Goal: Task Accomplishment & Management: Use online tool/utility

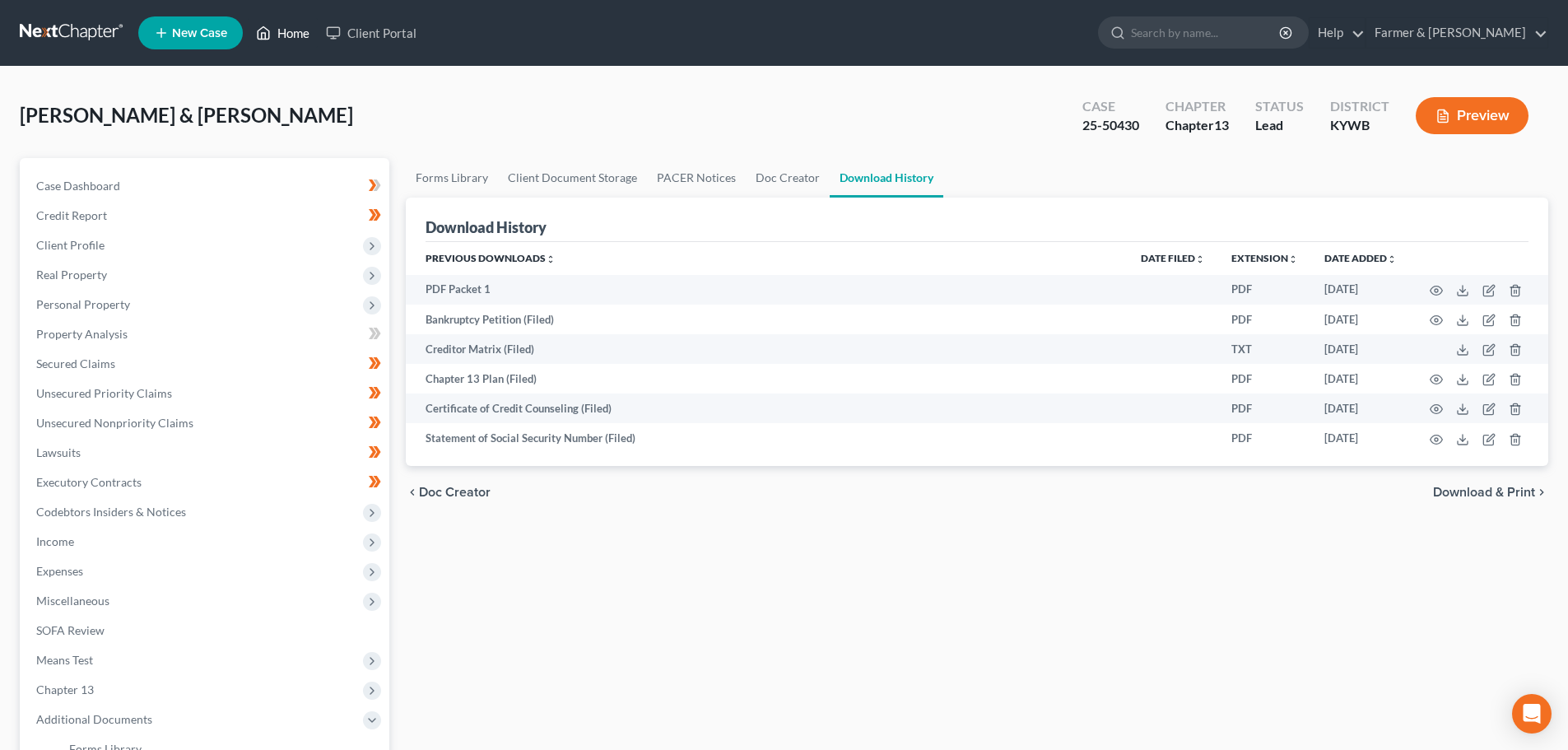
drag, startPoint x: 0, startPoint y: 0, endPoint x: 294, endPoint y: 34, distance: 296.0
click at [294, 34] on link "Home" at bounding box center [283, 33] width 70 height 30
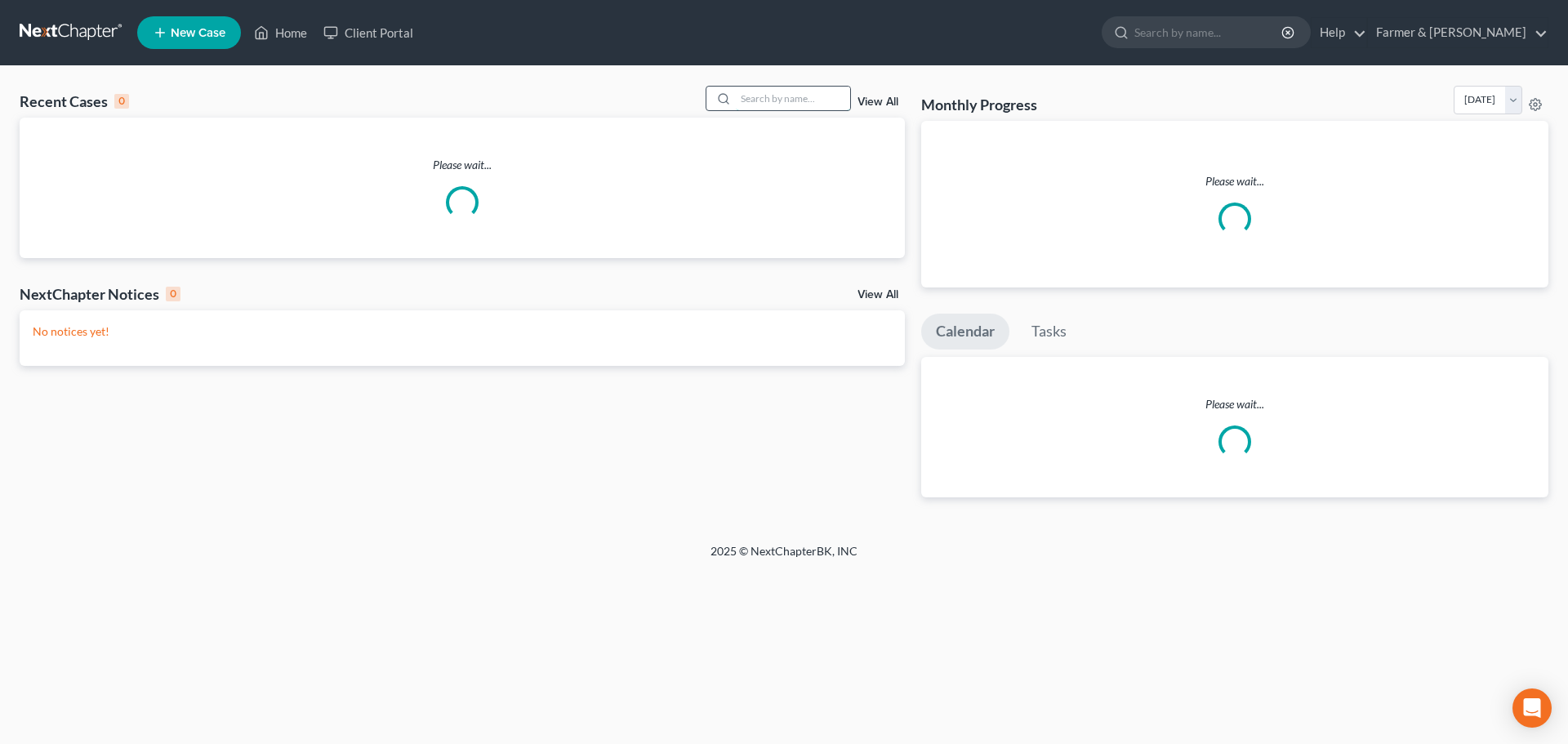
click at [773, 99] on input "search" at bounding box center [792, 99] width 114 height 24
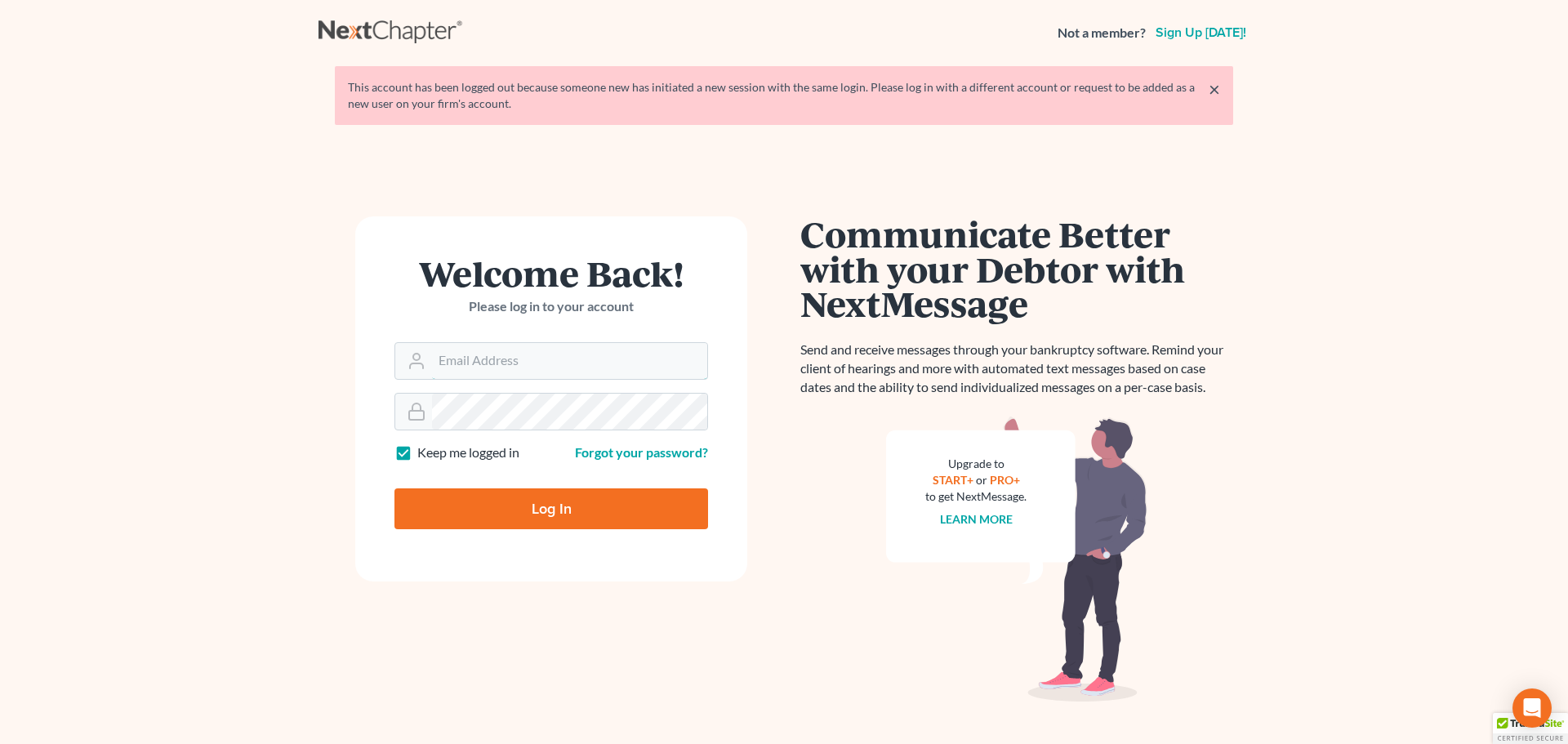
type input "[PERSON_NAME][EMAIL_ADDRESS][DOMAIN_NAME]"
click at [509, 503] on input "Log In" at bounding box center [552, 508] width 314 height 40
type input "Thinking..."
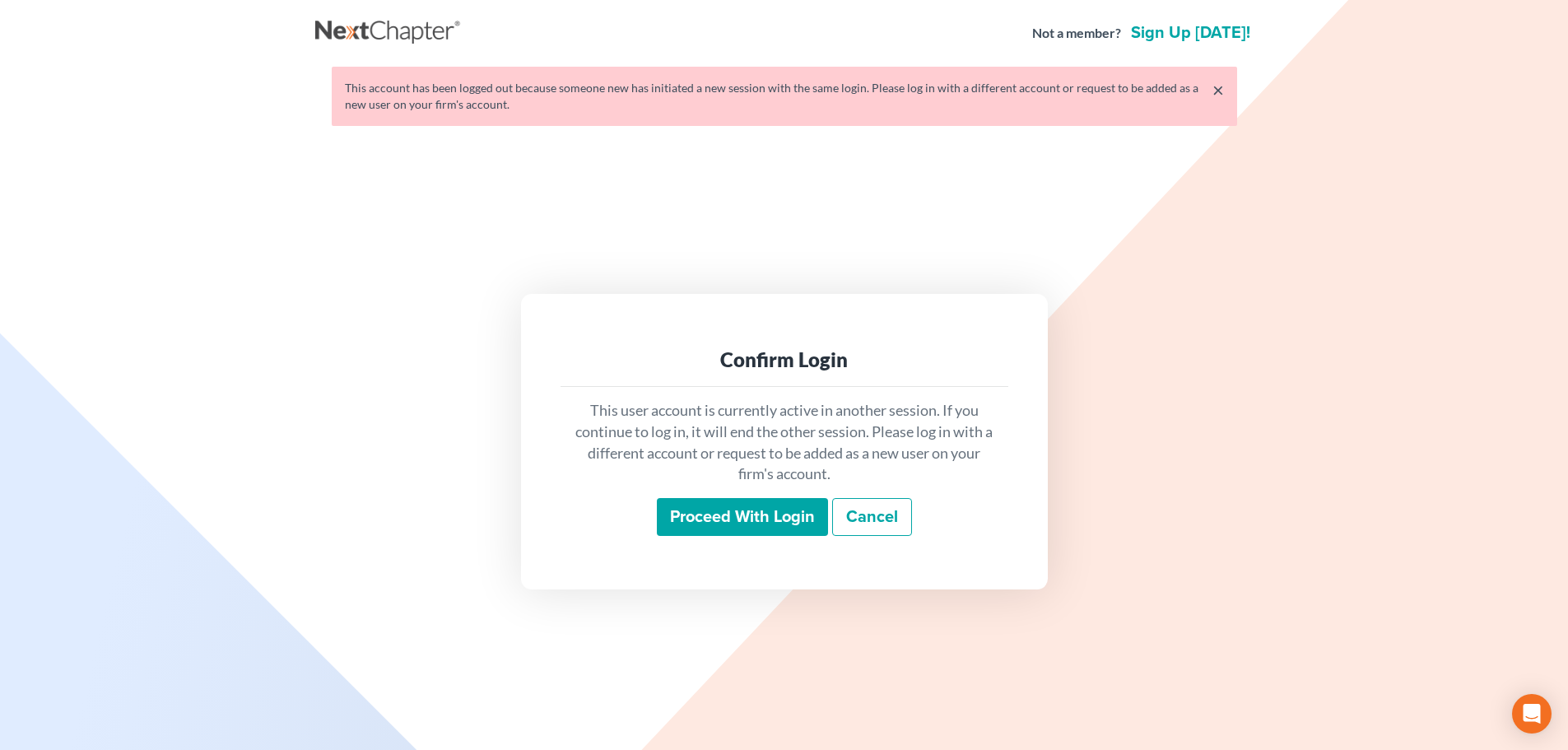
click at [698, 522] on input "Proceed with login" at bounding box center [742, 517] width 171 height 38
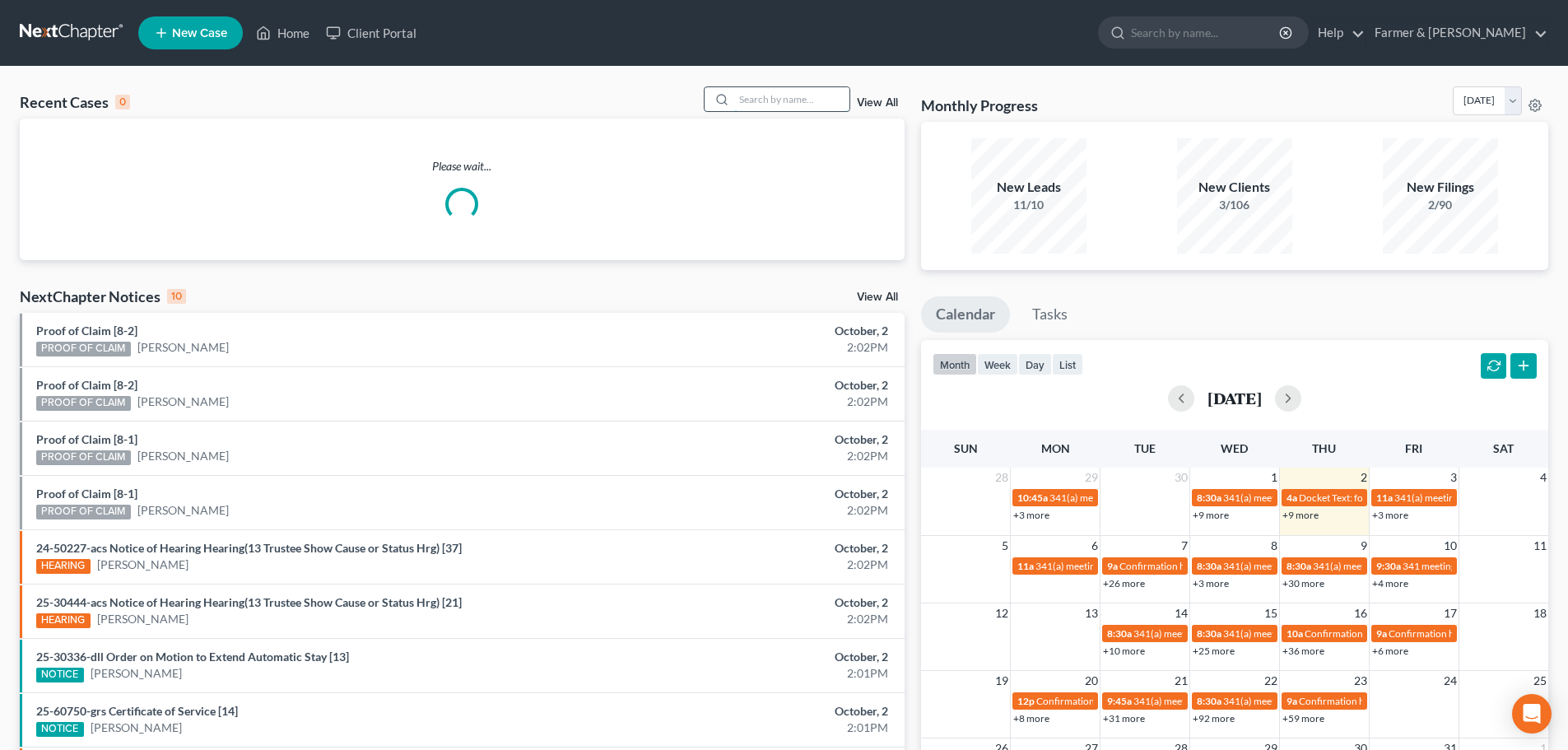
click at [757, 100] on input "search" at bounding box center [792, 99] width 115 height 24
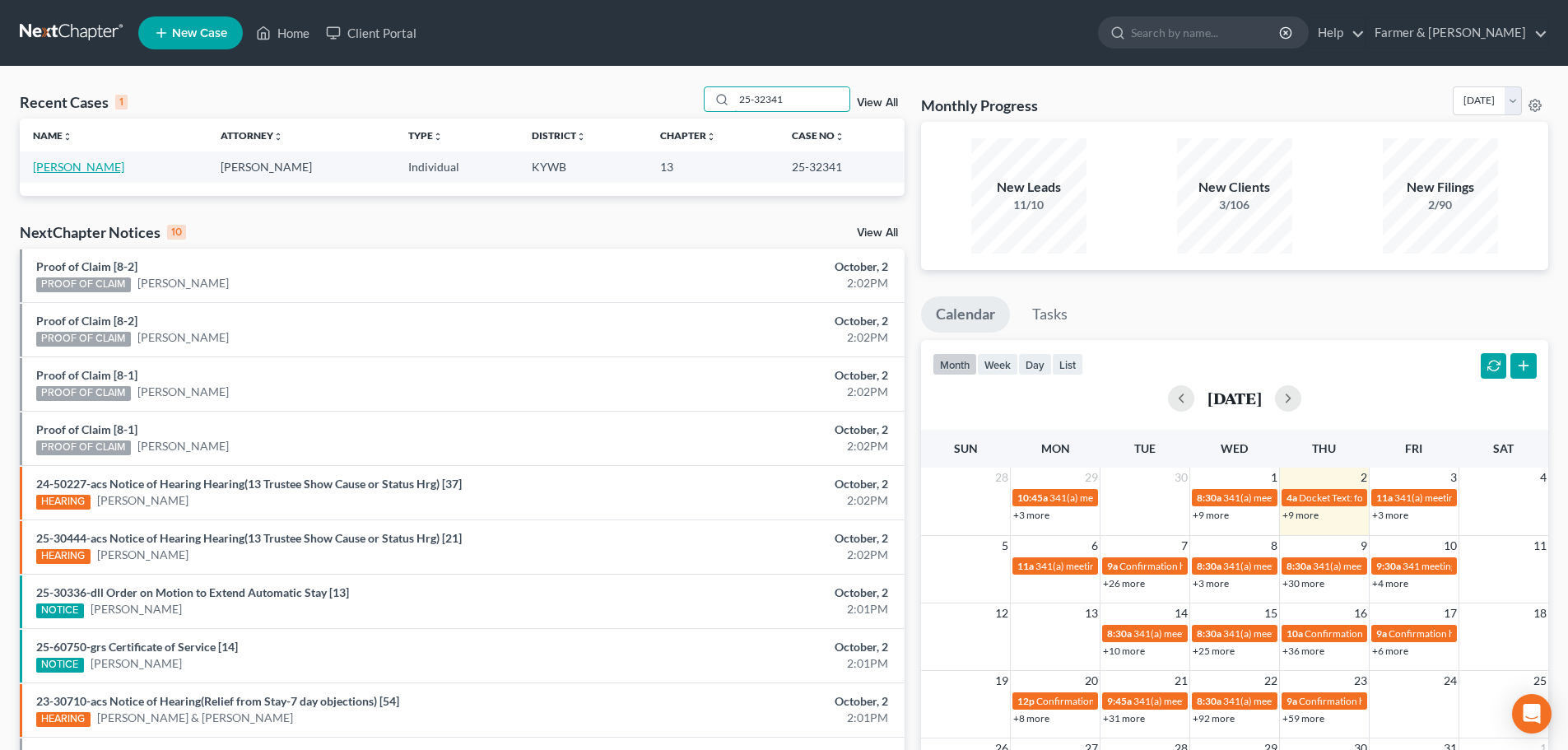
type input "25-32341"
click at [58, 169] on link "Murphy, Darick" at bounding box center [79, 167] width 92 height 14
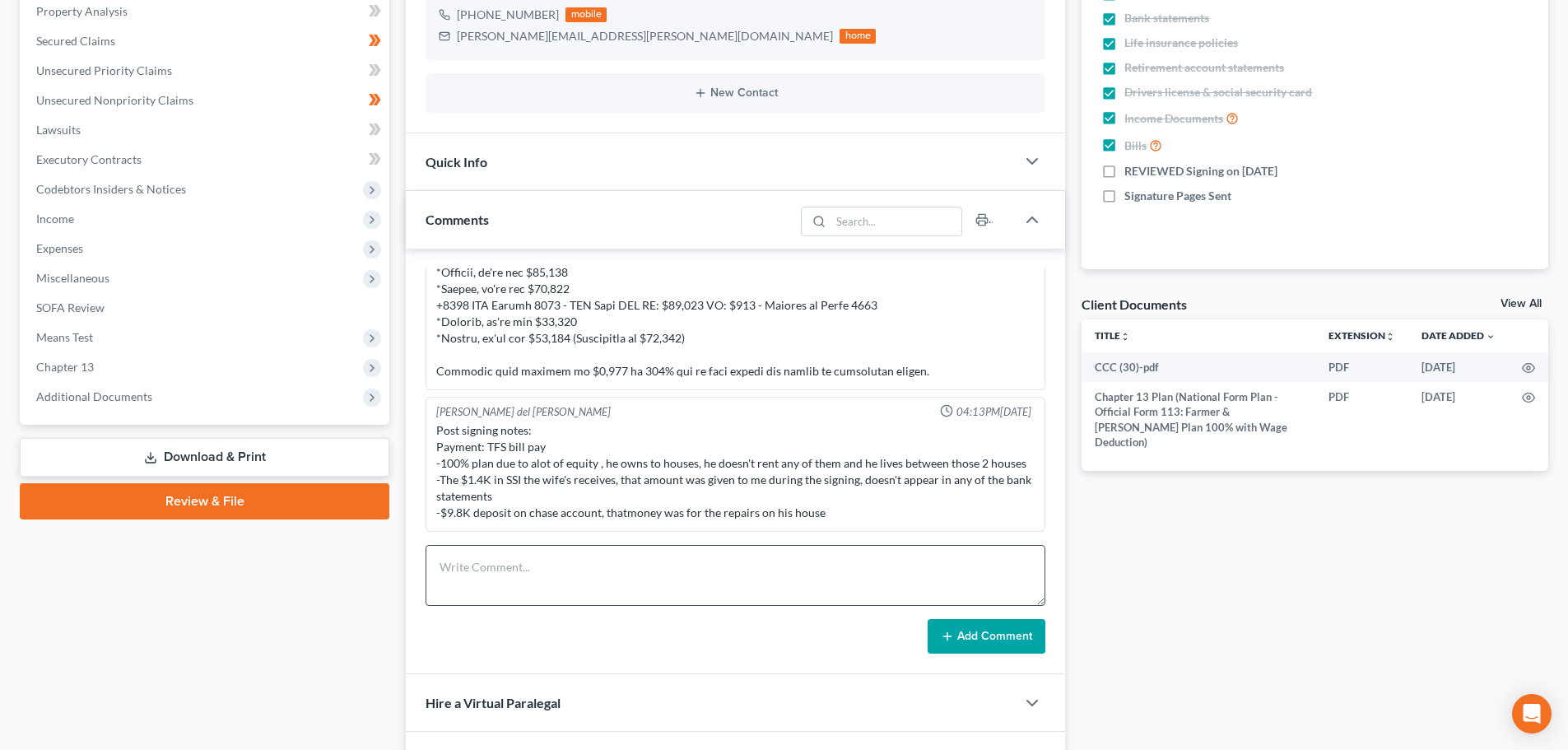
scroll to position [384, 0]
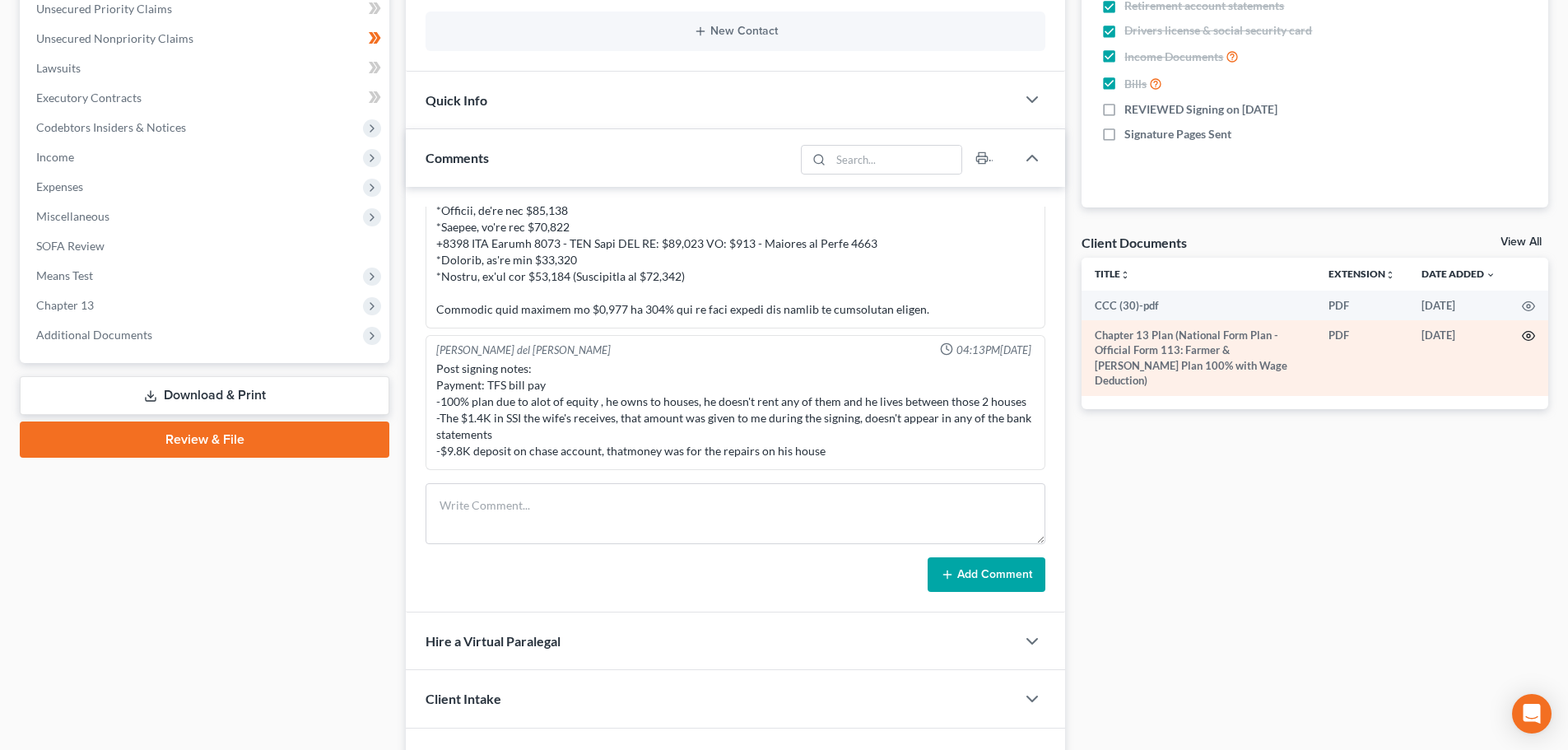
click at [1532, 335] on icon "button" at bounding box center [1528, 335] width 13 height 13
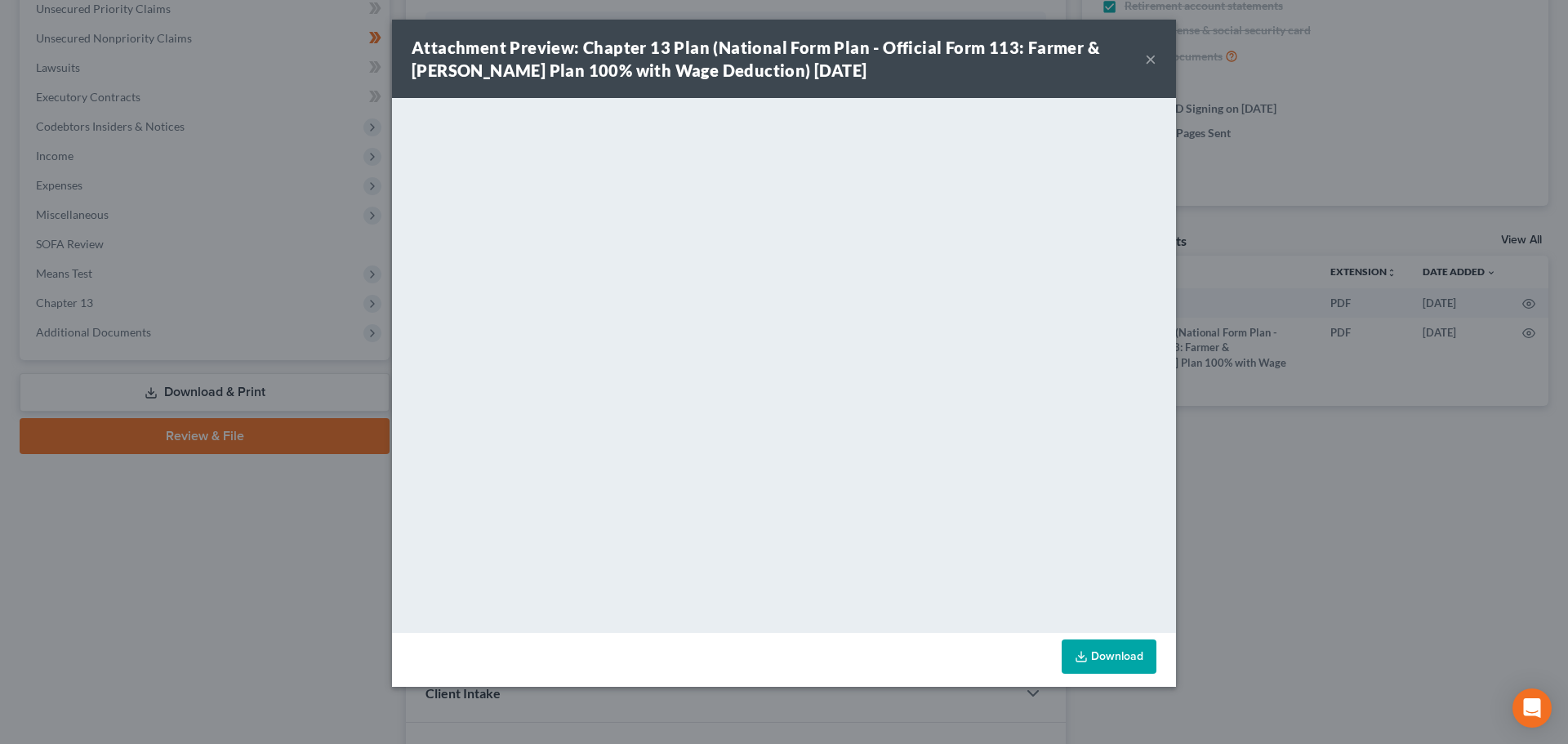
click at [1148, 59] on button "×" at bounding box center [1151, 59] width 12 height 20
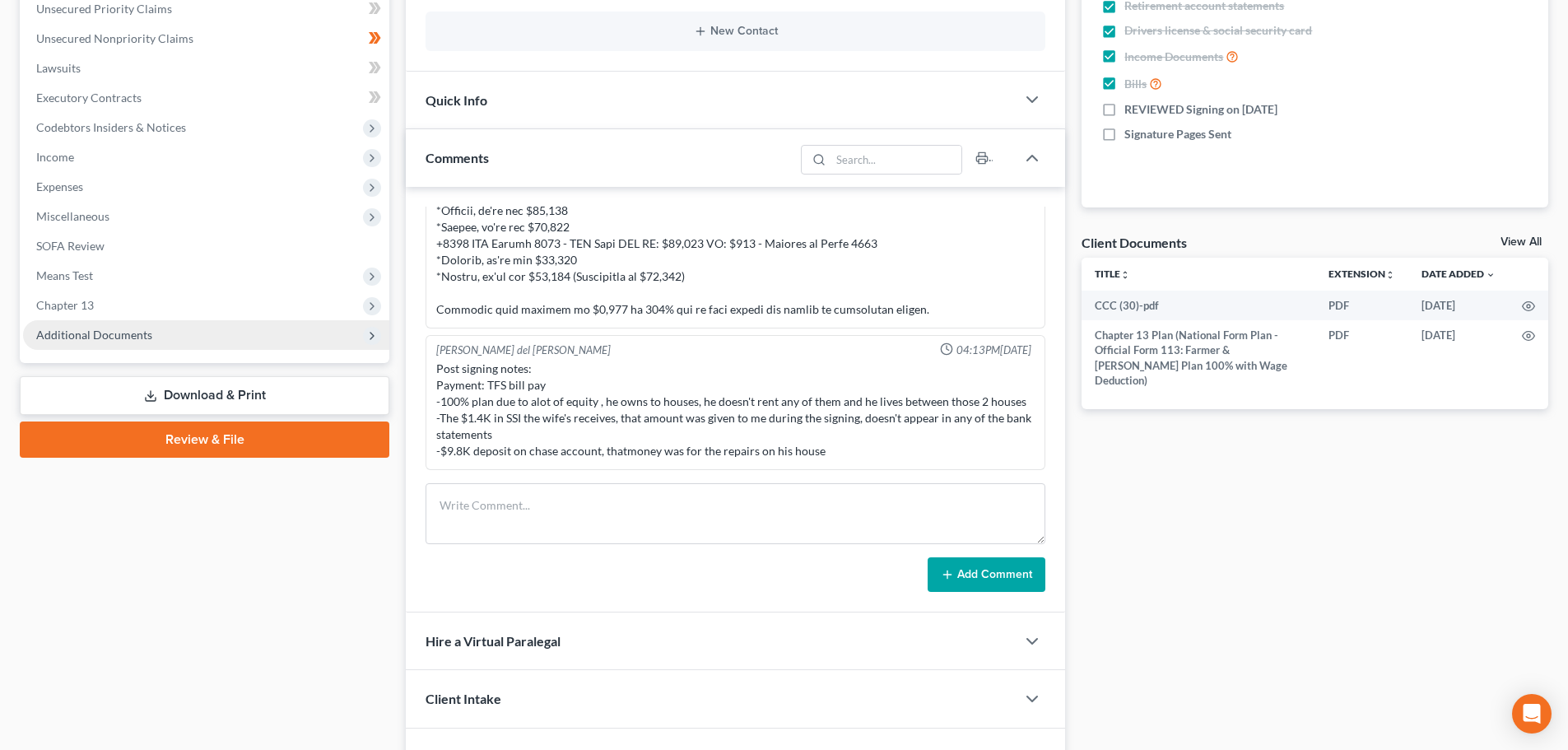
click at [90, 332] on span "Additional Documents" at bounding box center [94, 334] width 116 height 14
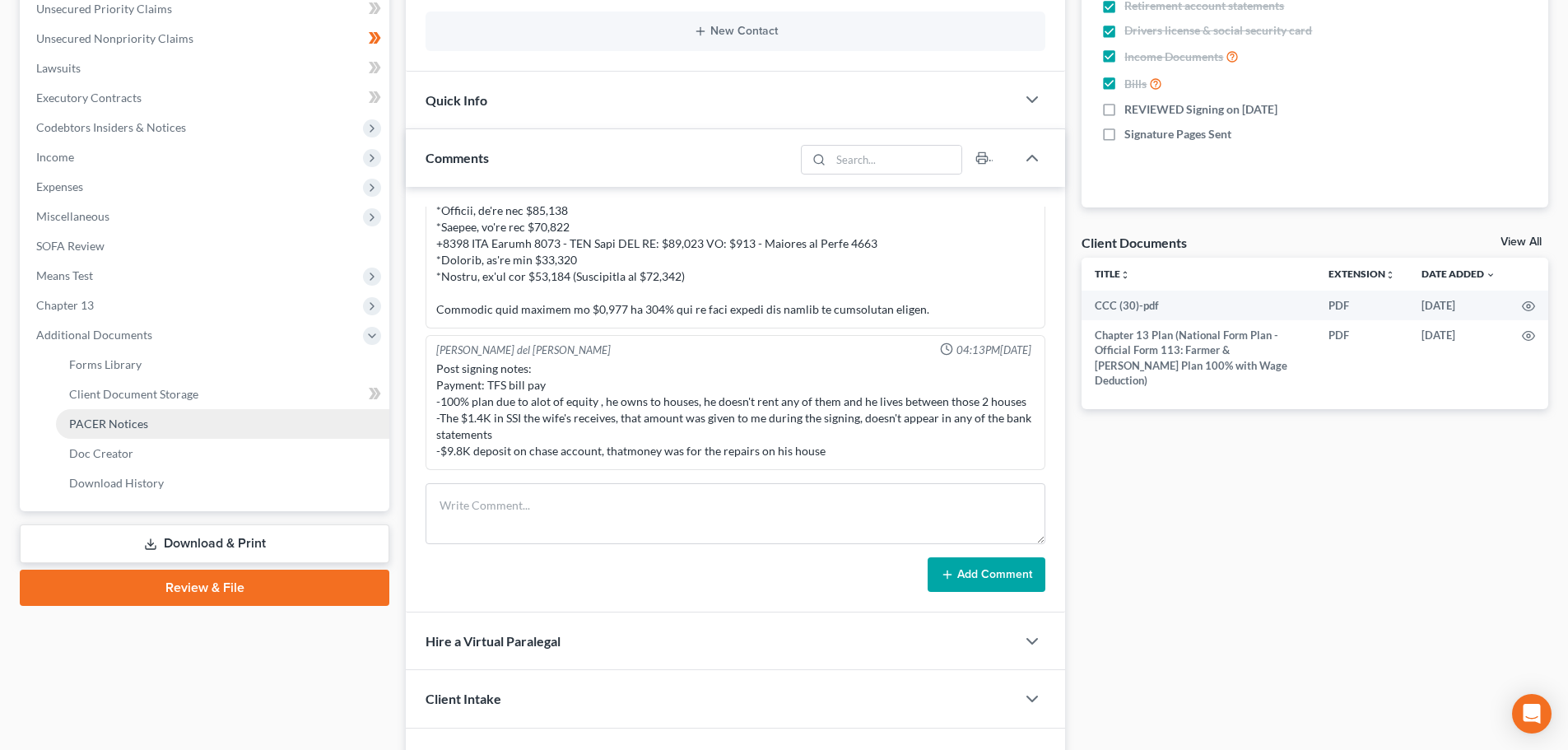
click at [91, 419] on span "PACER Notices" at bounding box center [107, 424] width 79 height 14
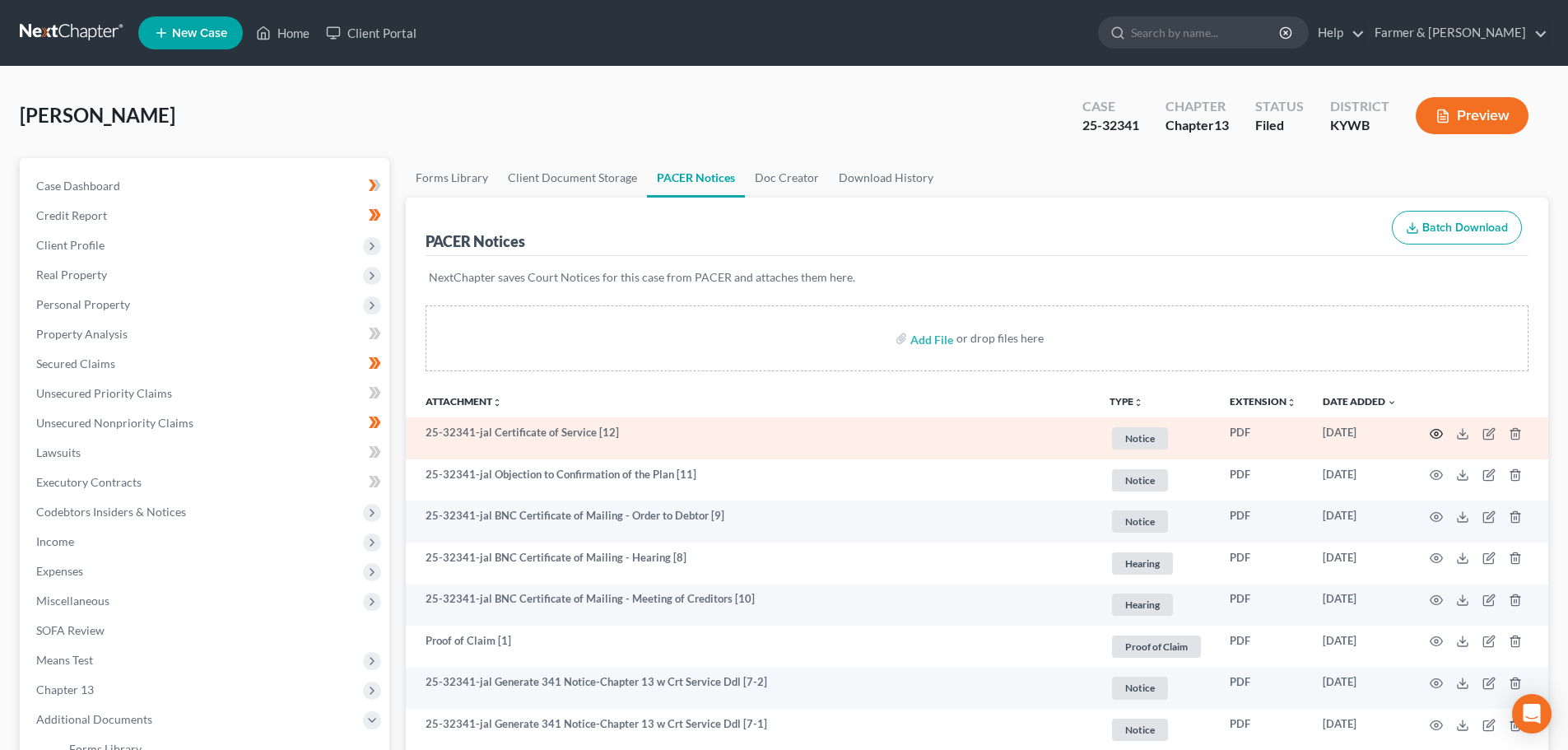
click at [1435, 432] on icon "button" at bounding box center [1436, 433] width 13 height 13
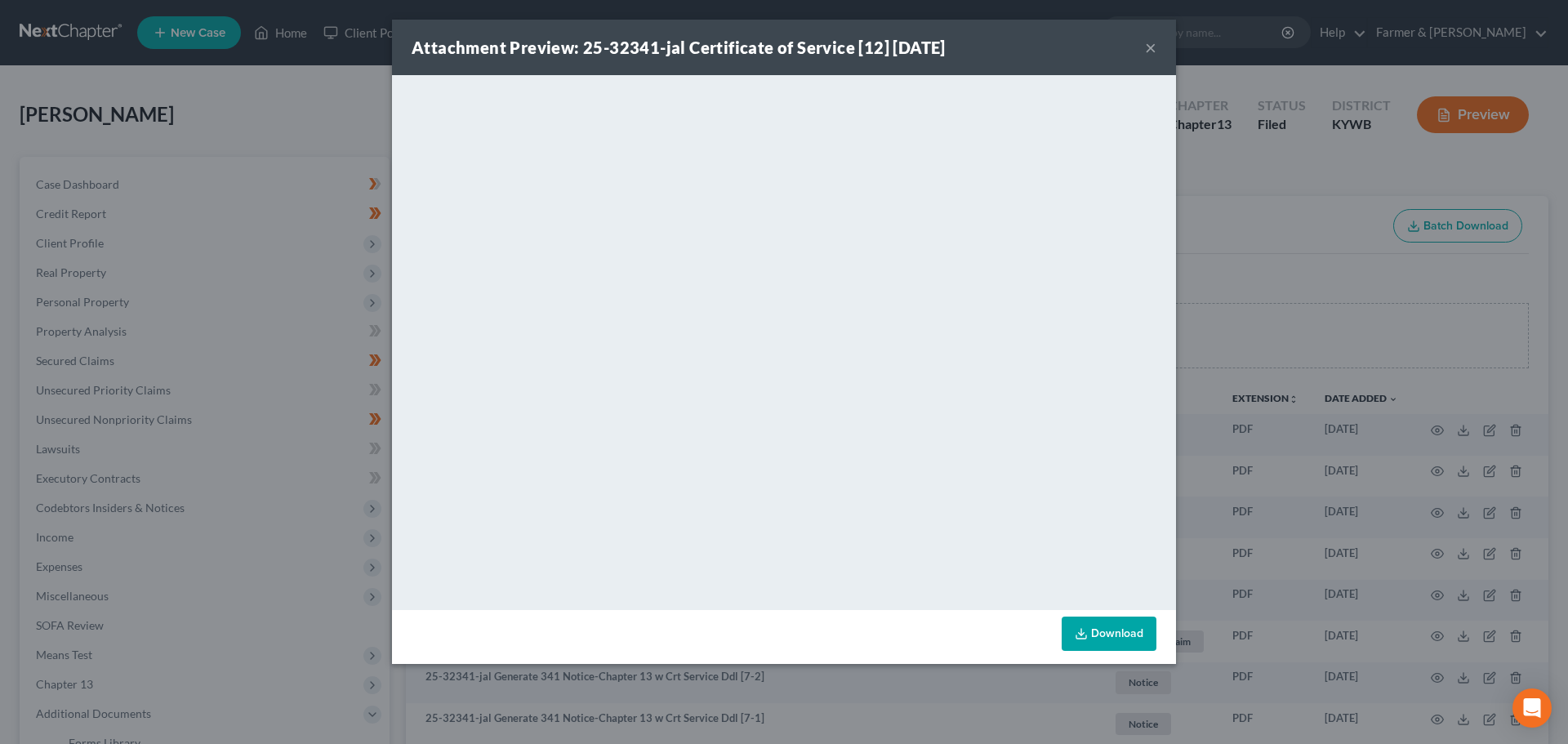
click at [1152, 44] on button "×" at bounding box center [1151, 47] width 12 height 20
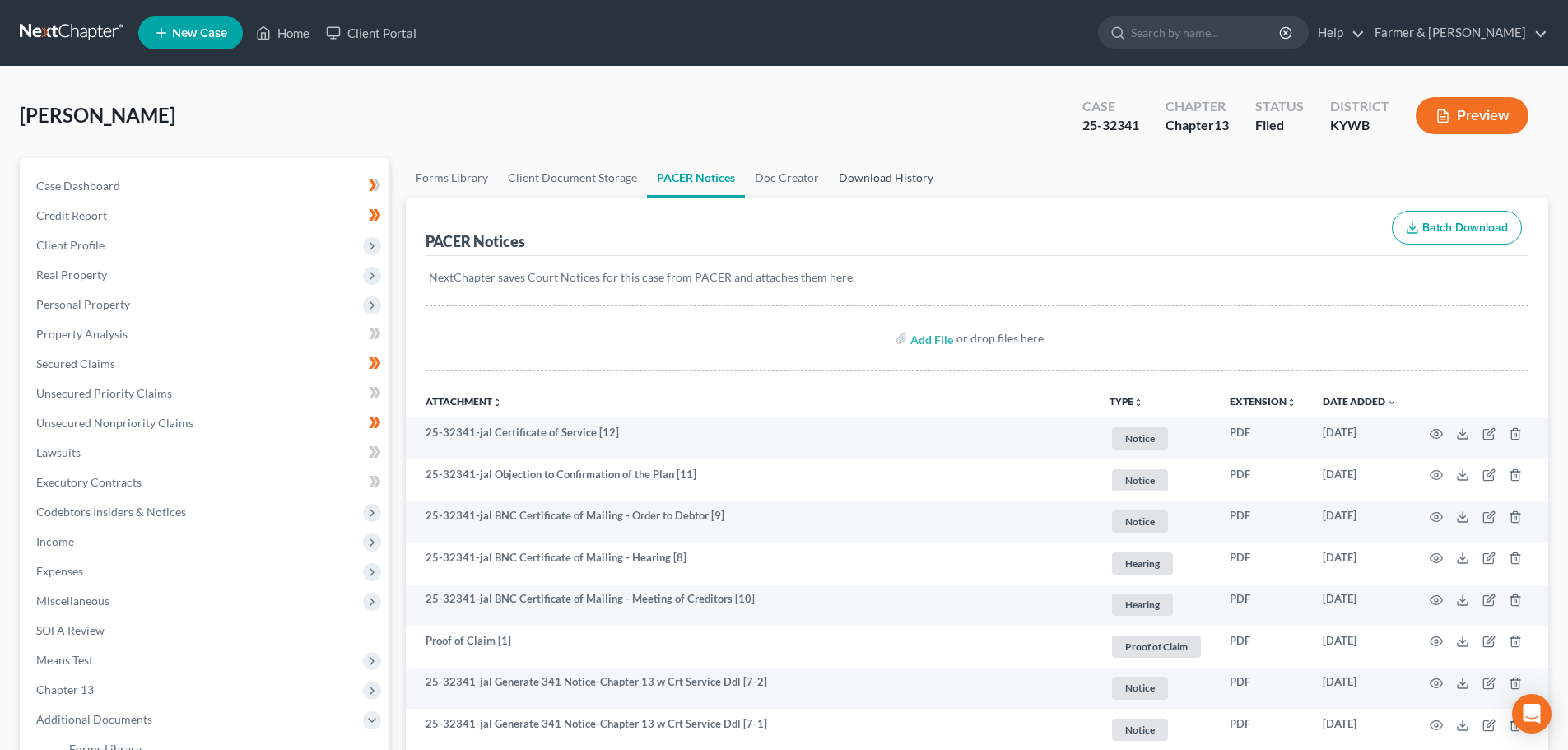
click at [903, 184] on link "Download History" at bounding box center [885, 178] width 114 height 40
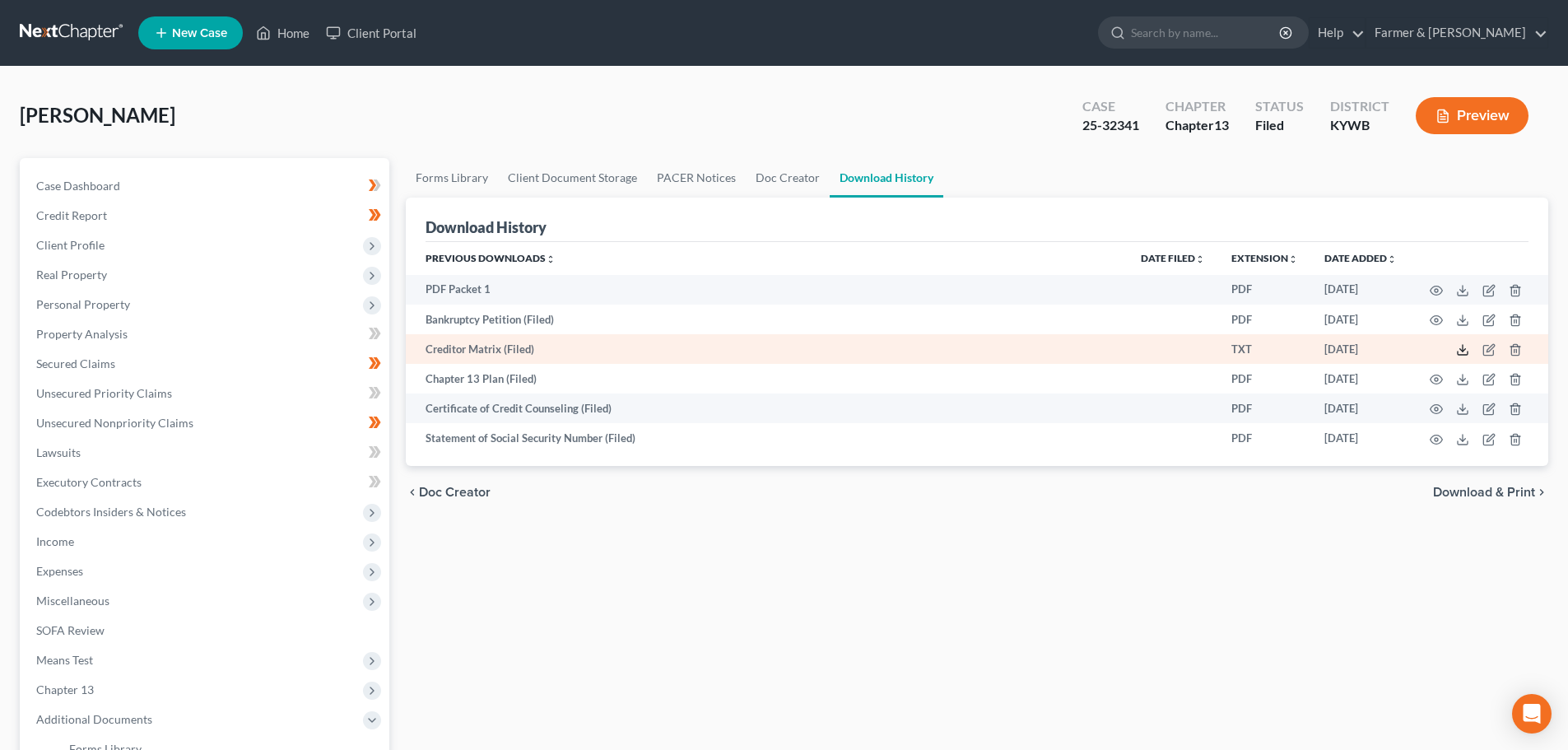
click at [1464, 349] on icon at bounding box center [1463, 349] width 13 height 13
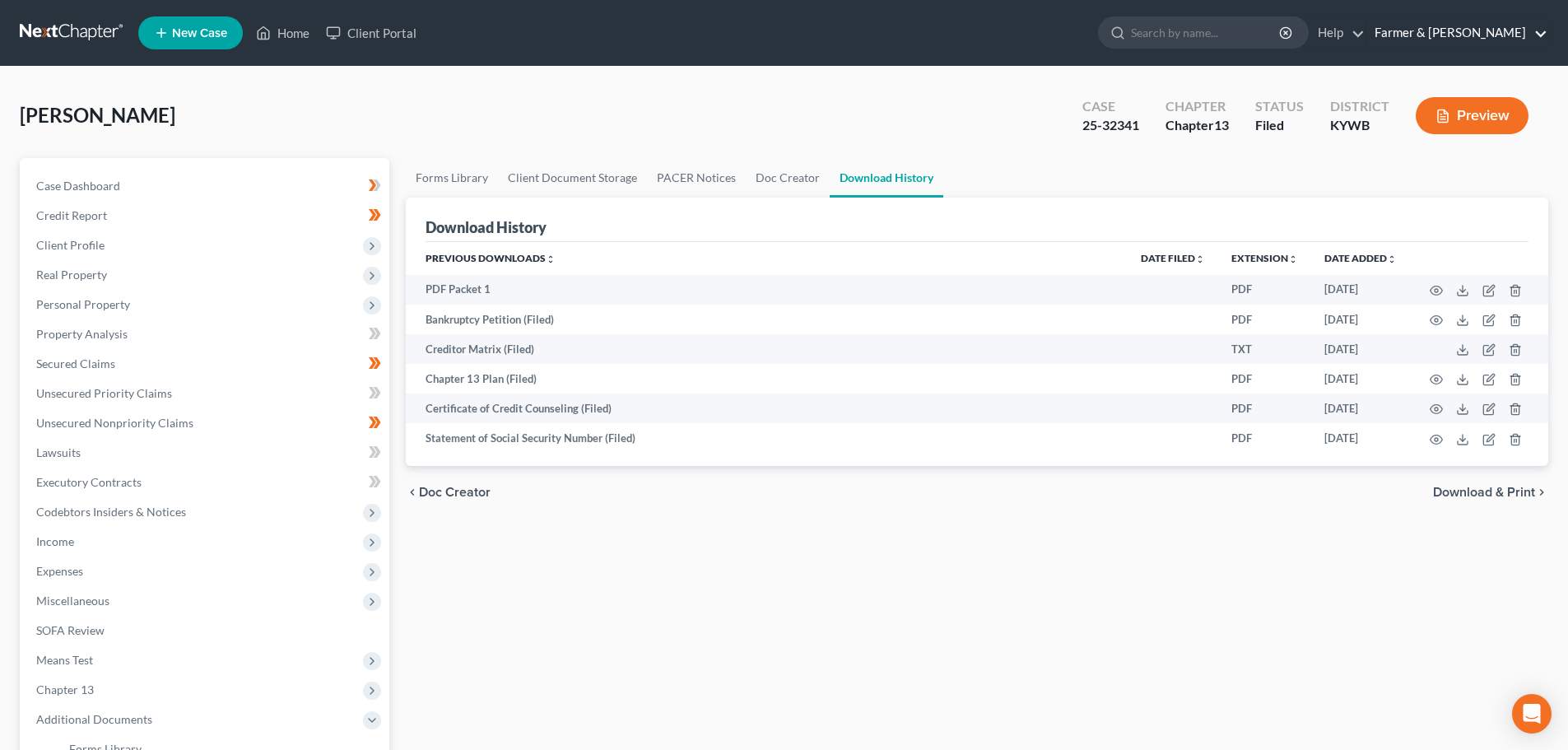
click at [1503, 26] on link "Farmer & Wright" at bounding box center [1457, 33] width 181 height 30
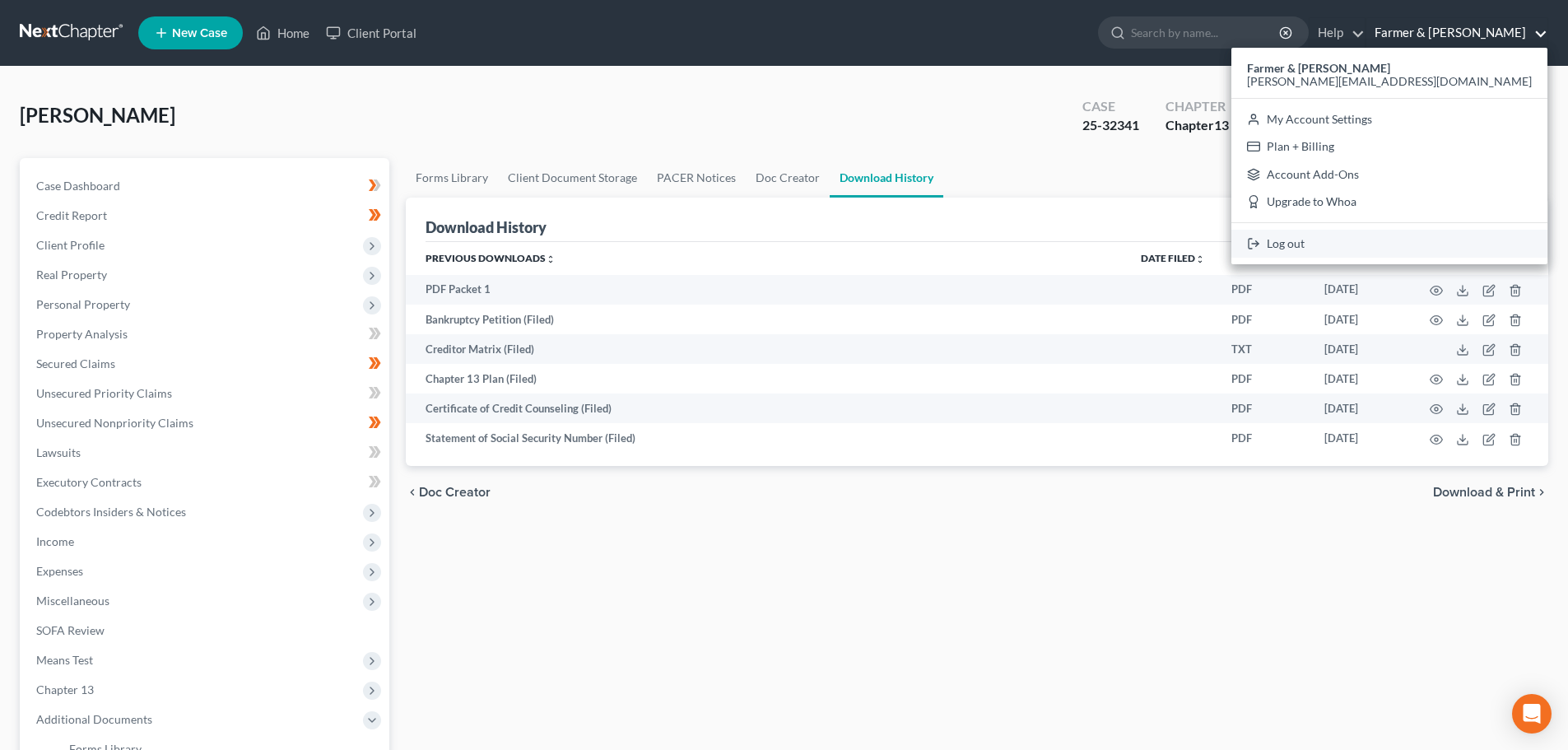
click at [1448, 253] on link "Log out" at bounding box center [1390, 244] width 316 height 28
